Goal: Navigation & Orientation: Find specific page/section

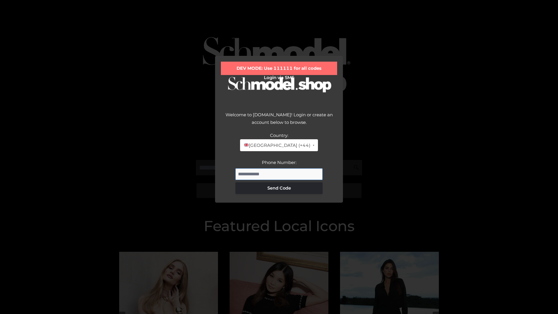
click at [279, 174] on input "Phone Number:" at bounding box center [278, 174] width 87 height 12
type input "**********"
click at [279, 188] on button "Send Code" at bounding box center [278, 188] width 87 height 12
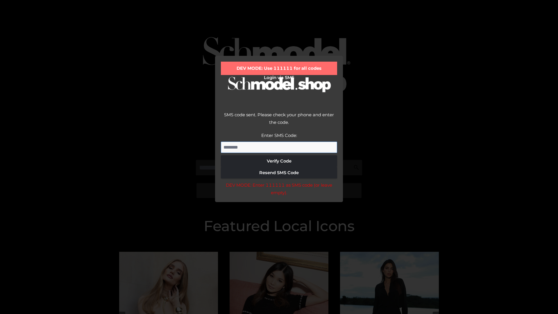
click at [279, 147] on input "Enter SMS Code:" at bounding box center [279, 148] width 116 height 12
type input "******"
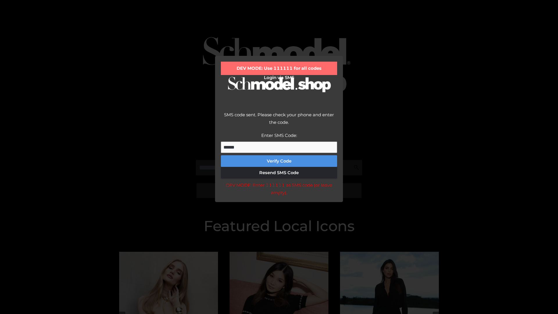
click at [279, 161] on button "Verify Code" at bounding box center [279, 161] width 116 height 12
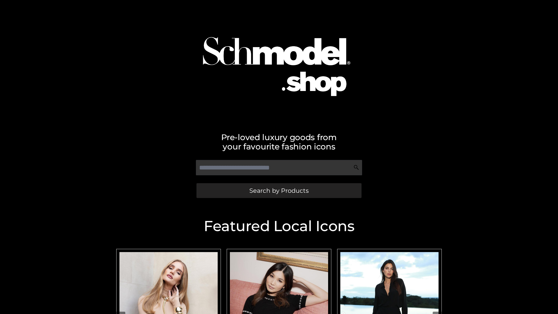
click at [279, 190] on span "Search by Products" at bounding box center [278, 190] width 59 height 6
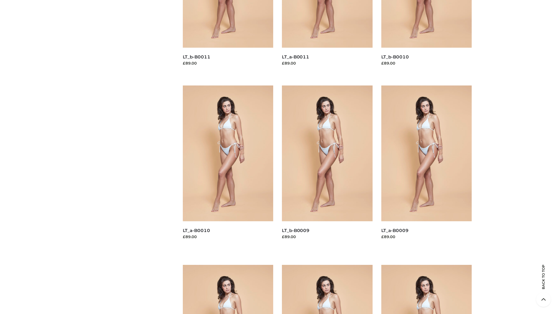
scroll to position [1533, 0]
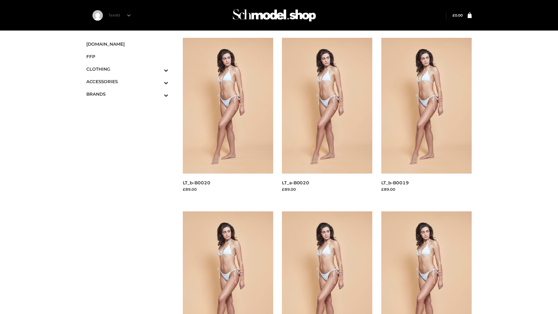
scroll to position [473, 0]
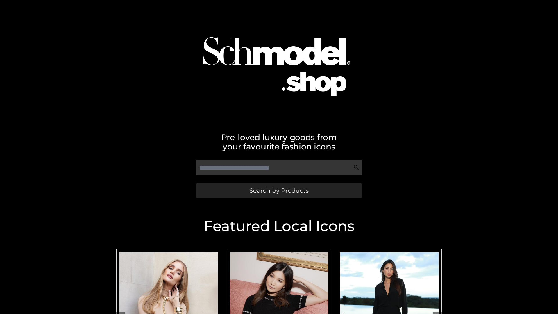
click at [279, 190] on span "Search by Products" at bounding box center [278, 190] width 59 height 6
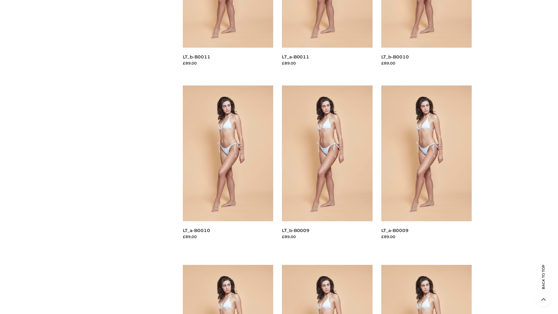
scroll to position [1533, 0]
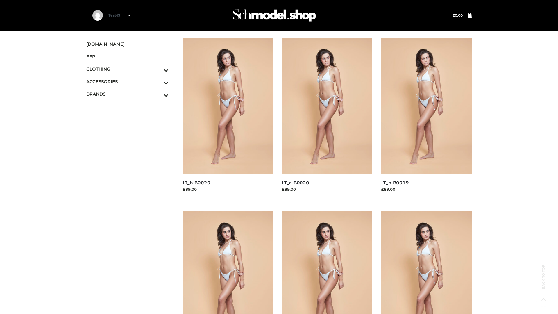
scroll to position [473, 0]
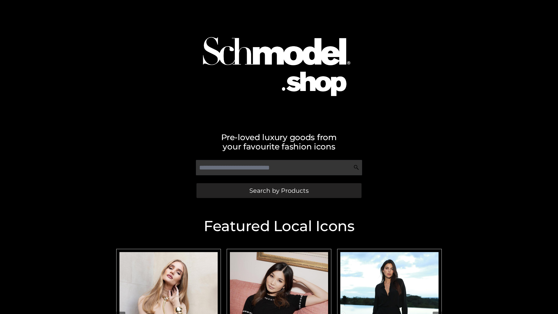
click at [279, 190] on span "Search by Products" at bounding box center [278, 190] width 59 height 6
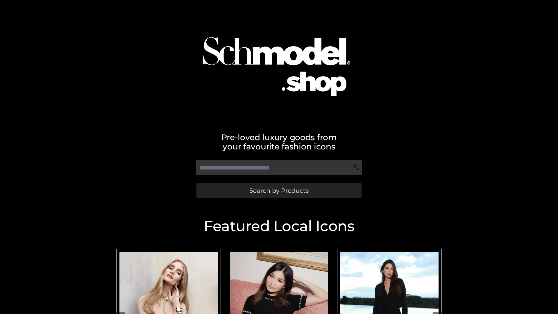
click at [279, 190] on span "Search by Products" at bounding box center [278, 190] width 59 height 6
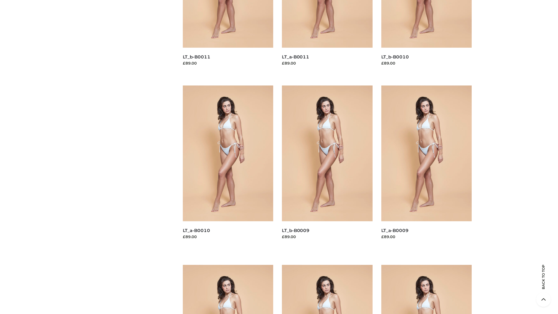
scroll to position [1533, 0]
